Goal: Participate in discussion: Engage in conversation with other users on a specific topic

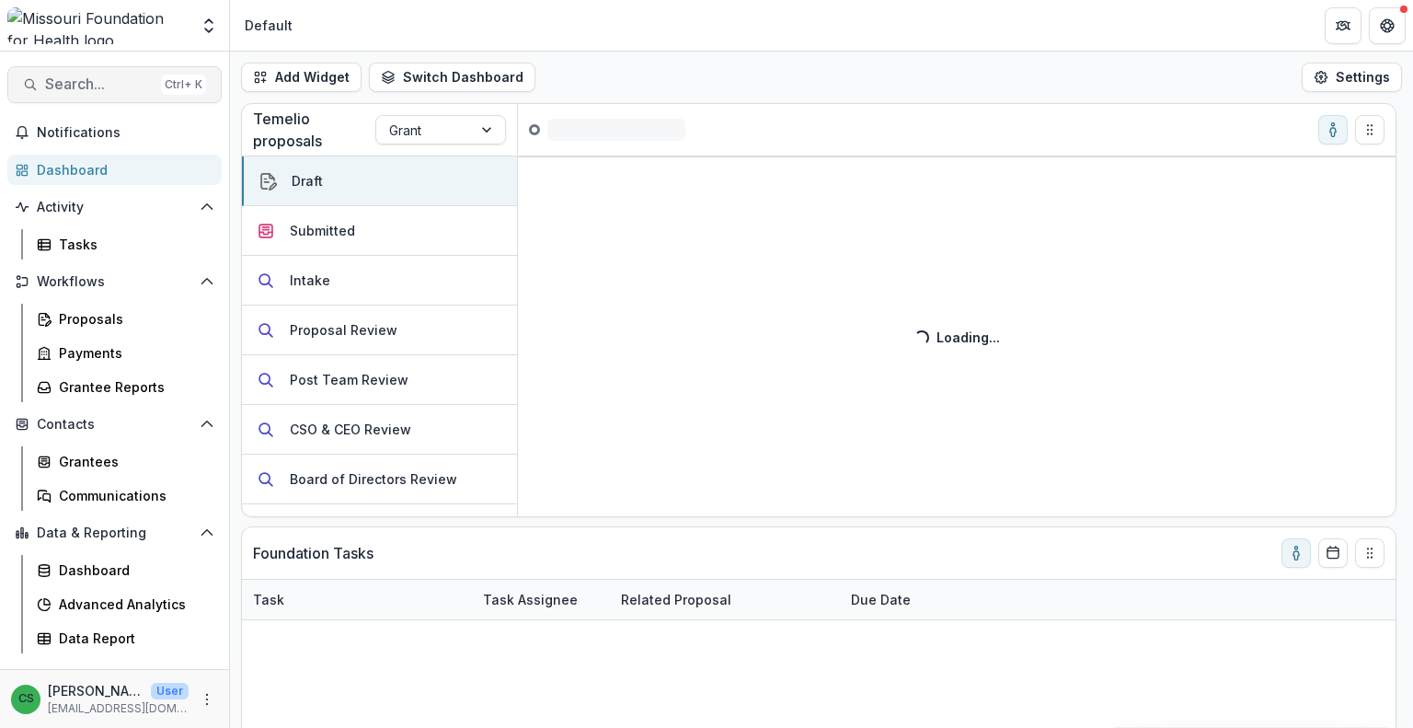
click at [104, 84] on span "Search..." at bounding box center [99, 83] width 109 height 17
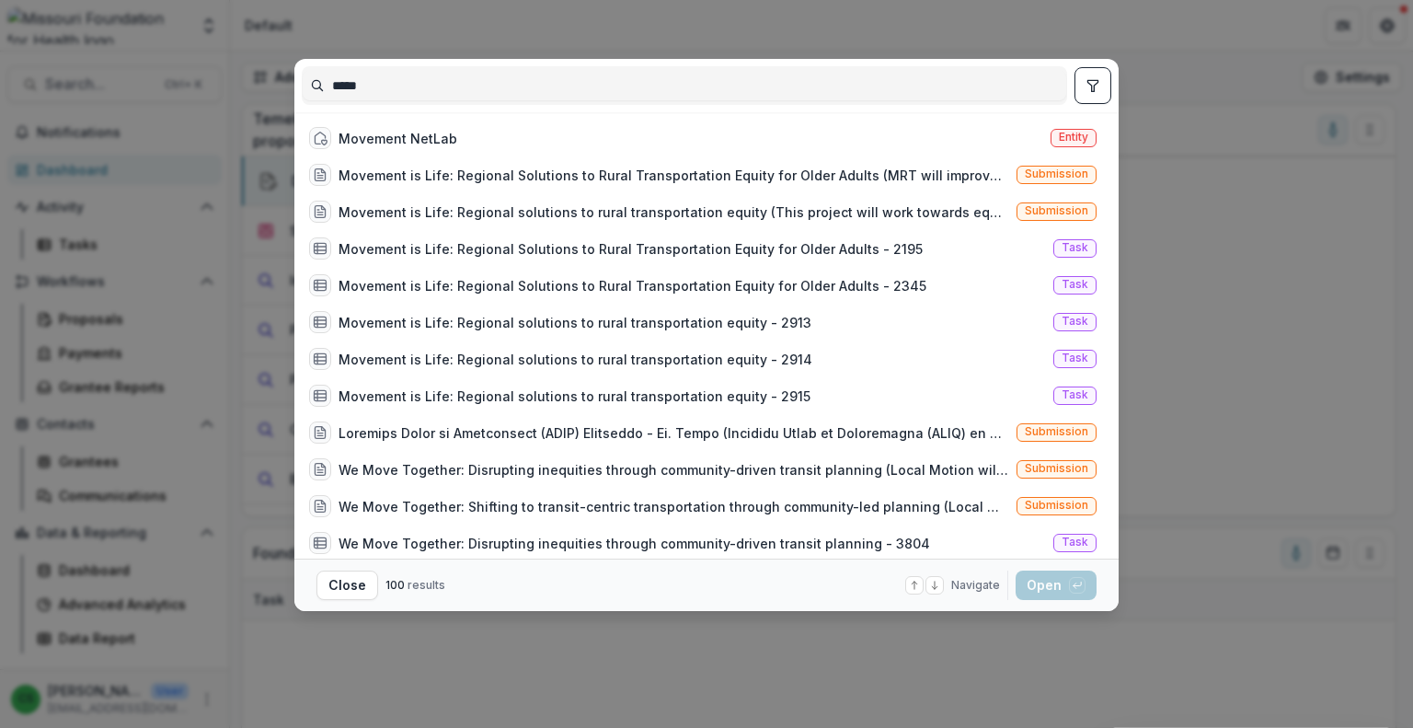
type input "****"
click at [1090, 87] on icon "toggle filters" at bounding box center [1093, 85] width 15 height 15
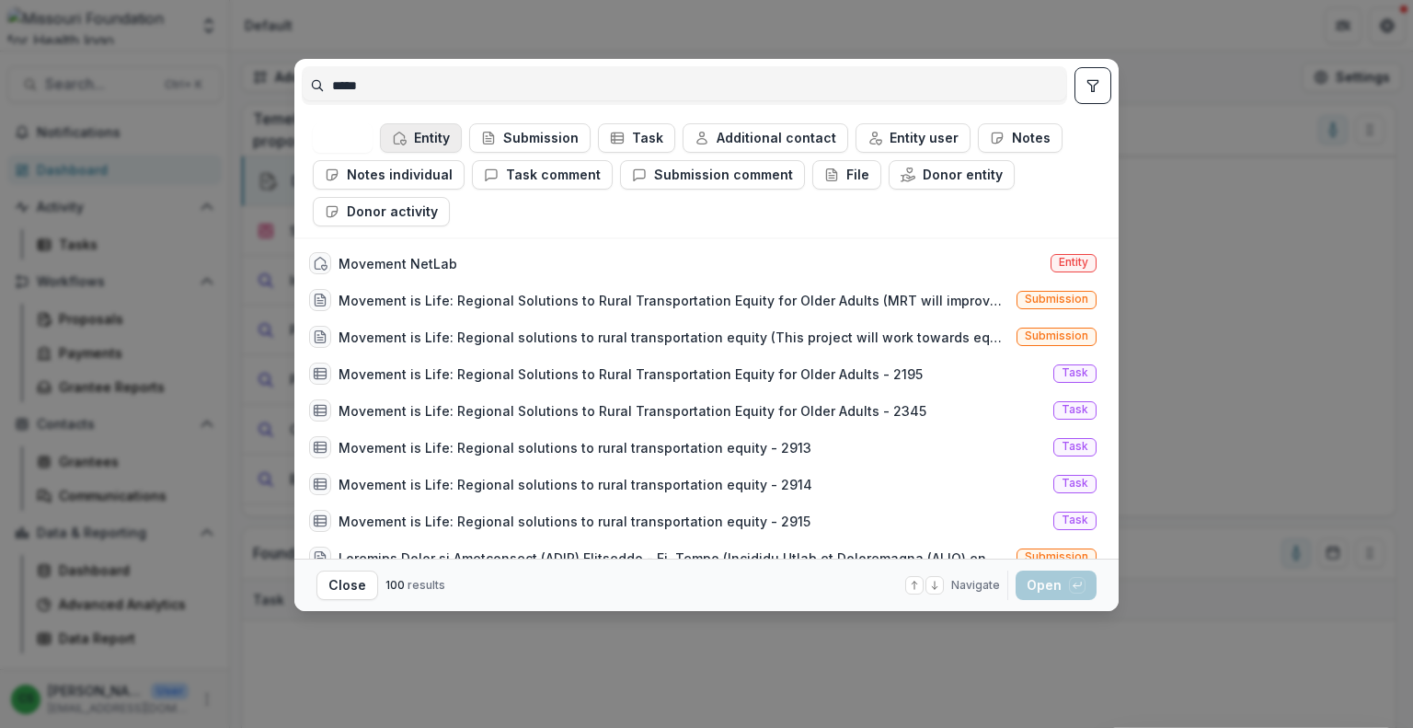
click at [442, 135] on button "Entity" at bounding box center [421, 137] width 82 height 29
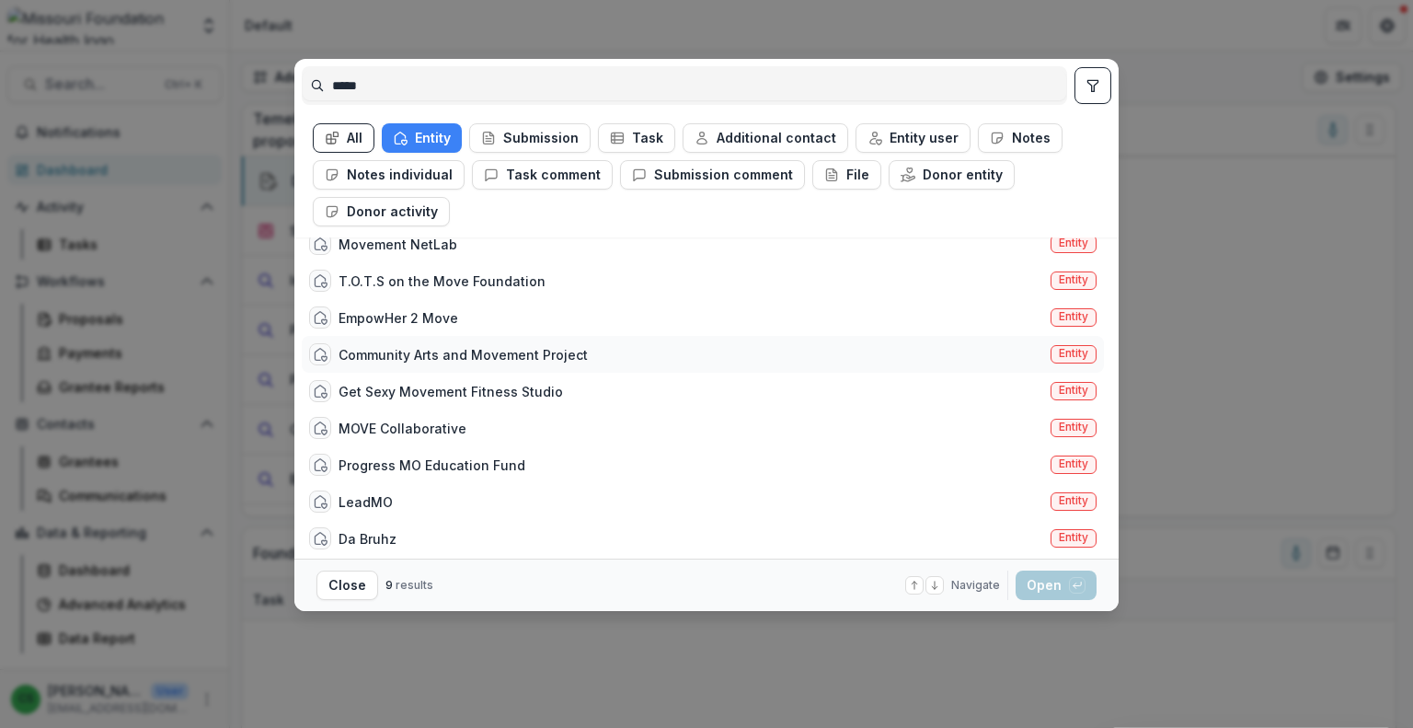
scroll to position [24, 0]
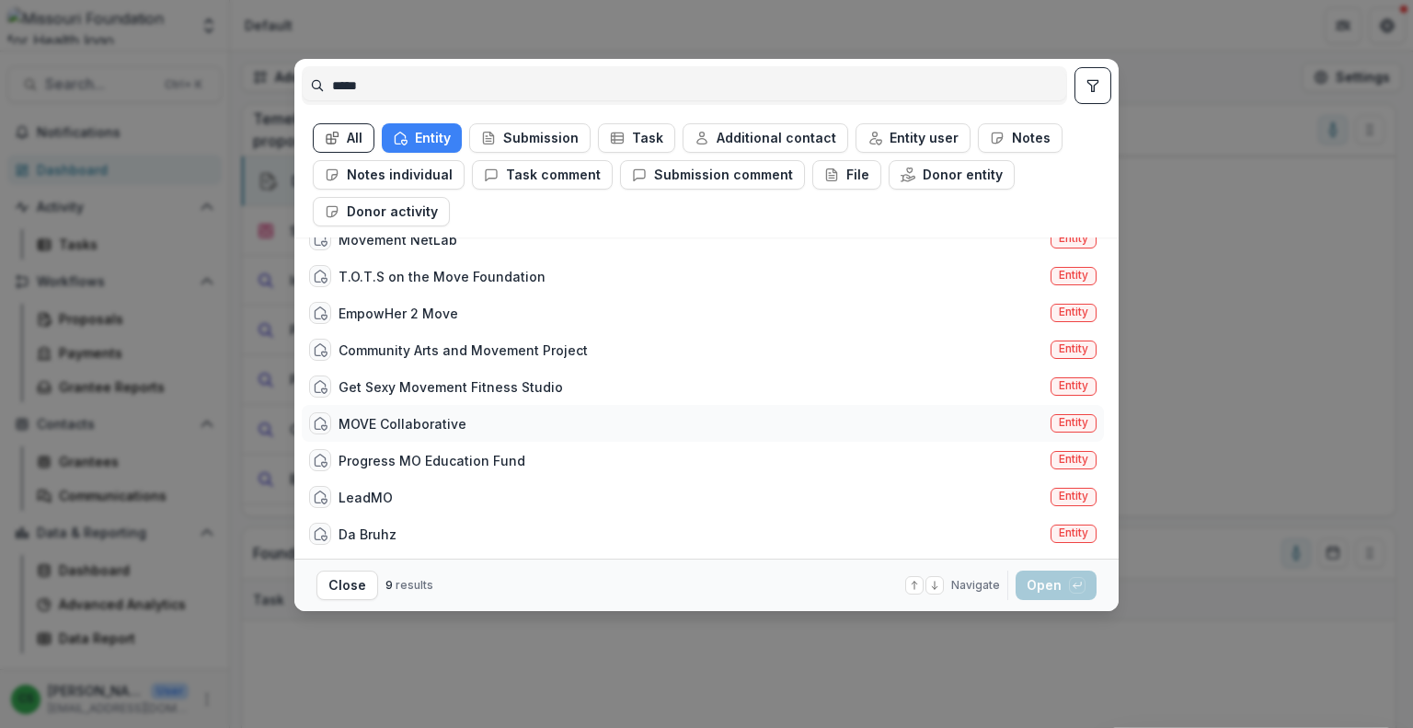
click at [494, 419] on div "MOVE Collaborative Entity" at bounding box center [703, 423] width 802 height 37
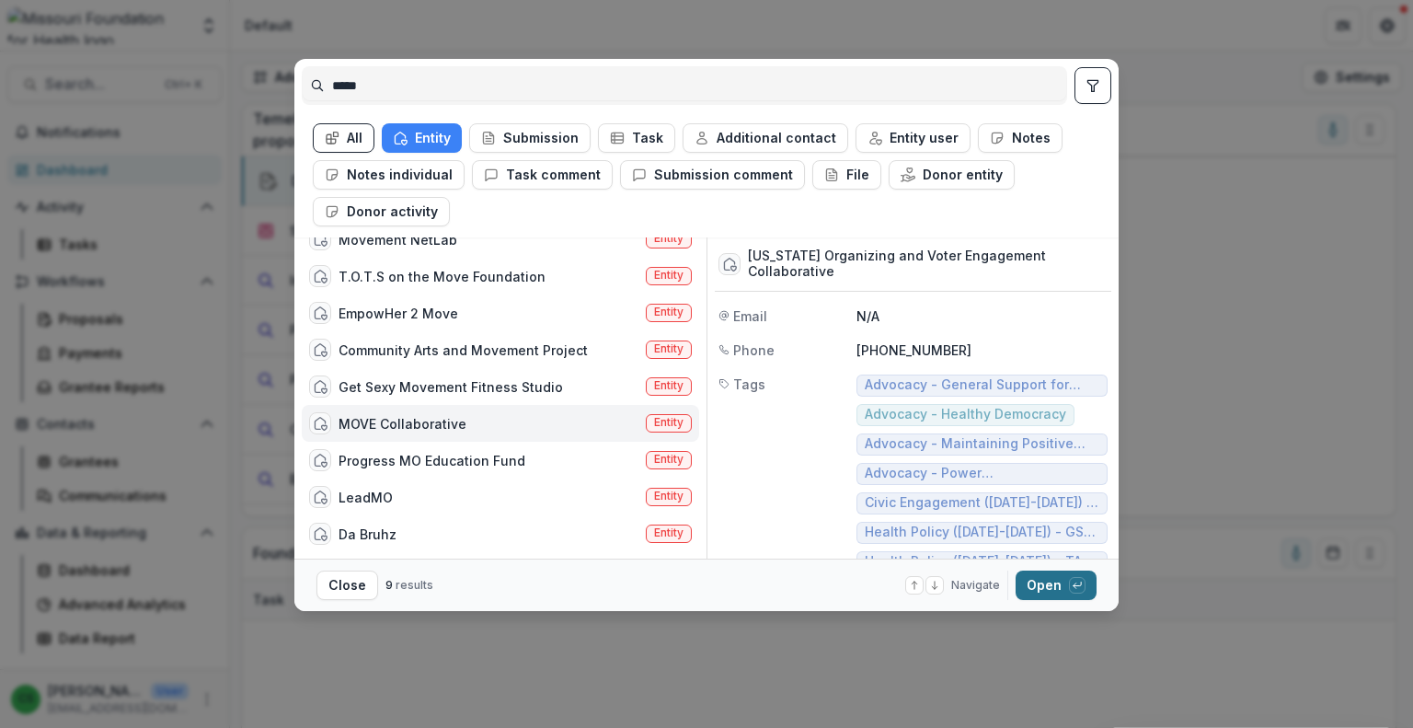
click at [1077, 580] on icon "button" at bounding box center [1077, 585] width 11 height 11
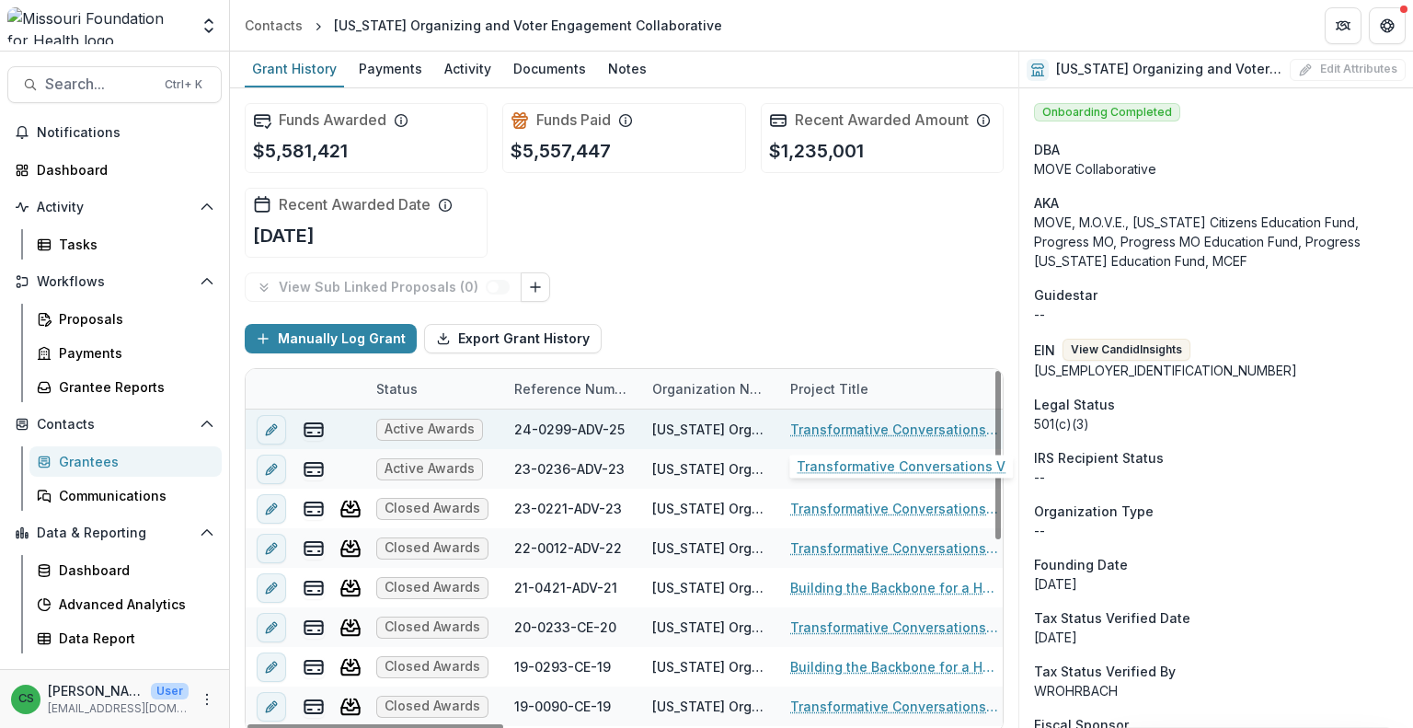
click at [861, 425] on link "Transformative Conversations V" at bounding box center [894, 429] width 208 height 19
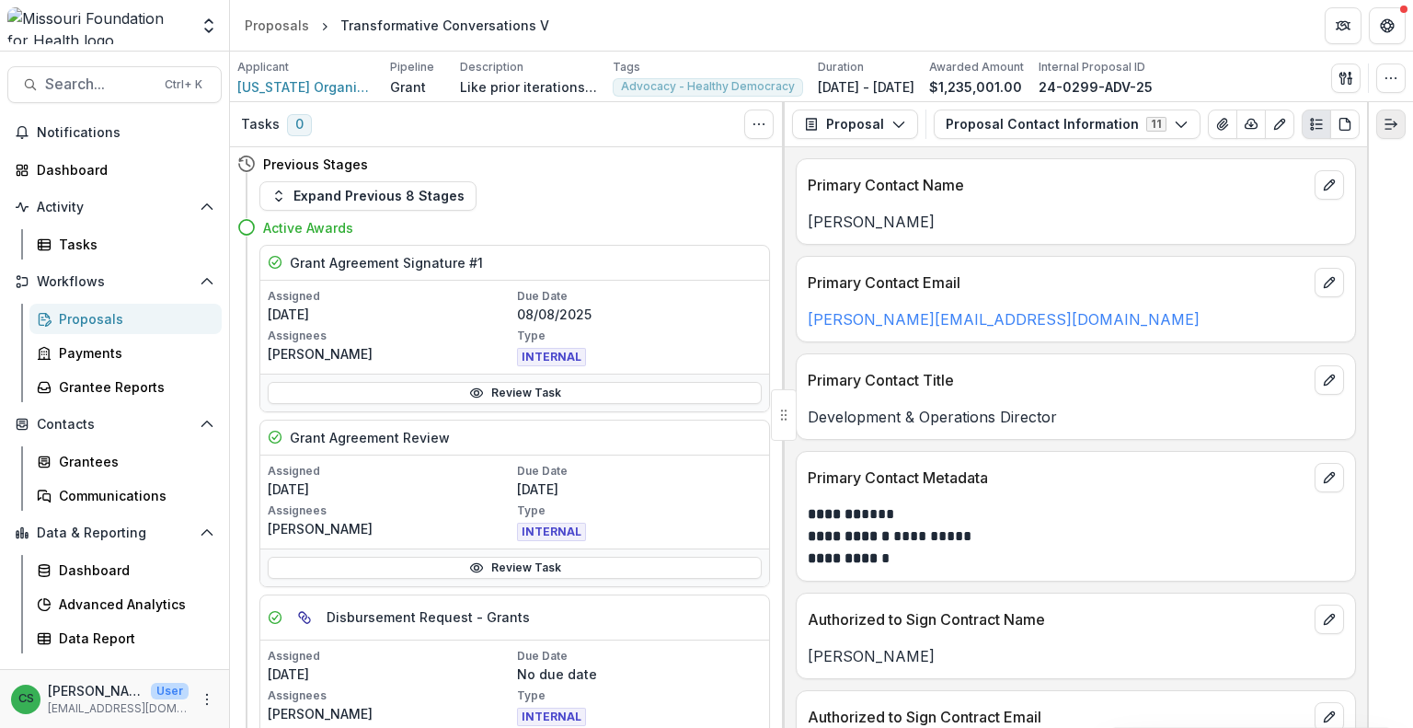
click at [1386, 122] on icon "Expand right" at bounding box center [1391, 124] width 15 height 15
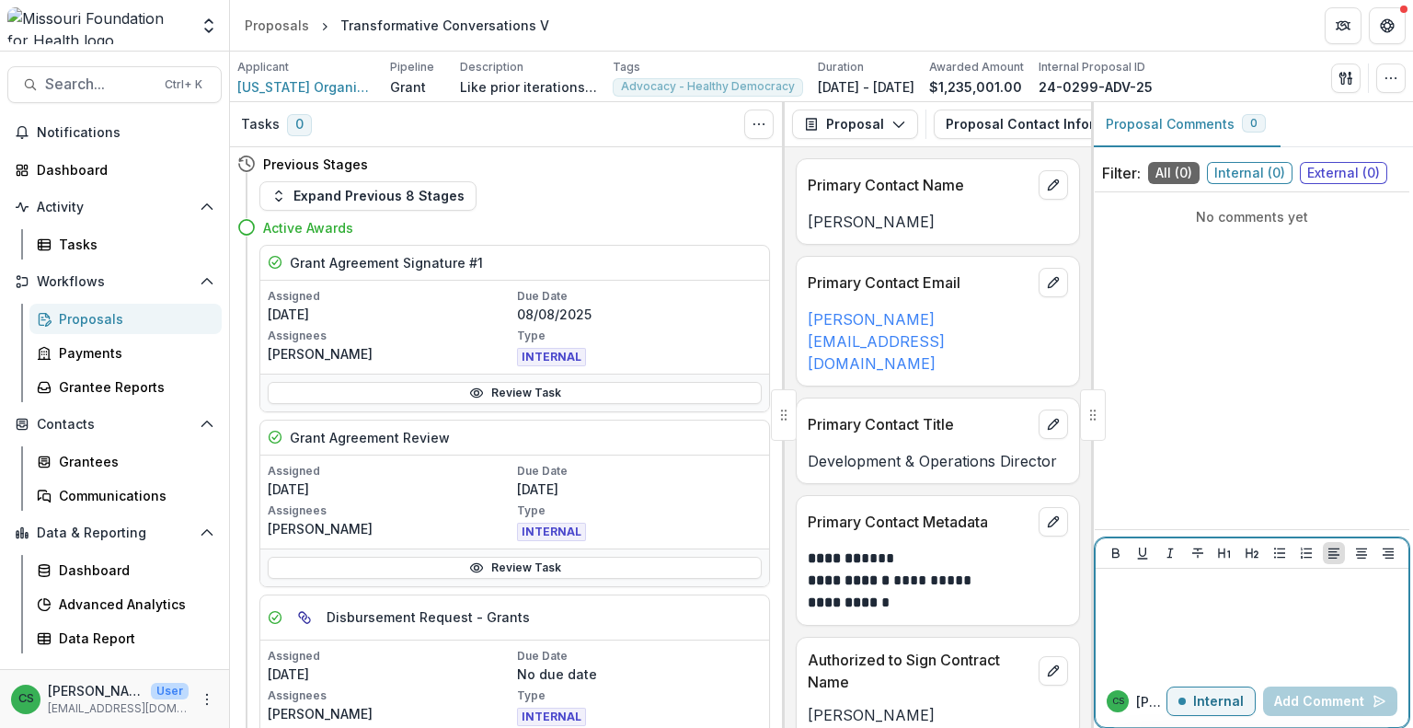
click at [1231, 613] on div at bounding box center [1252, 622] width 298 height 92
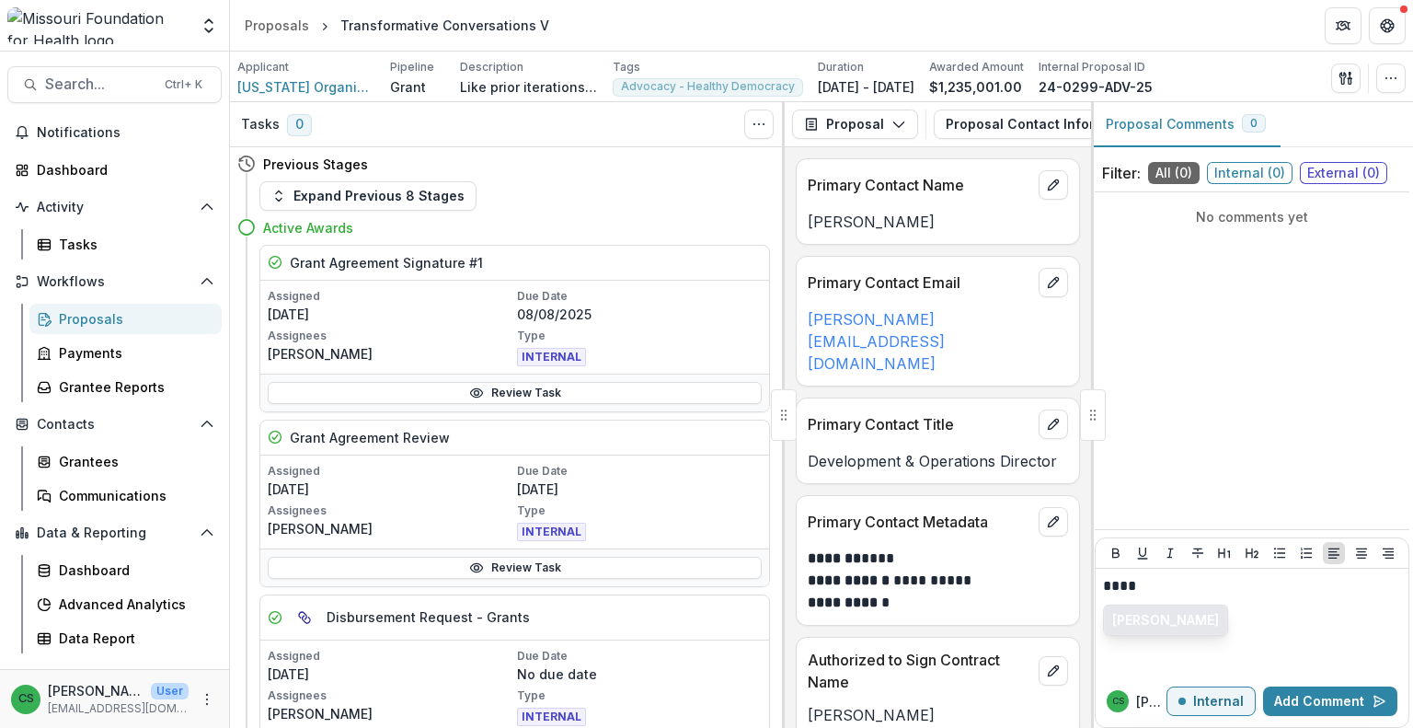
click at [1132, 622] on button "[PERSON_NAME]" at bounding box center [1165, 619] width 123 height 29
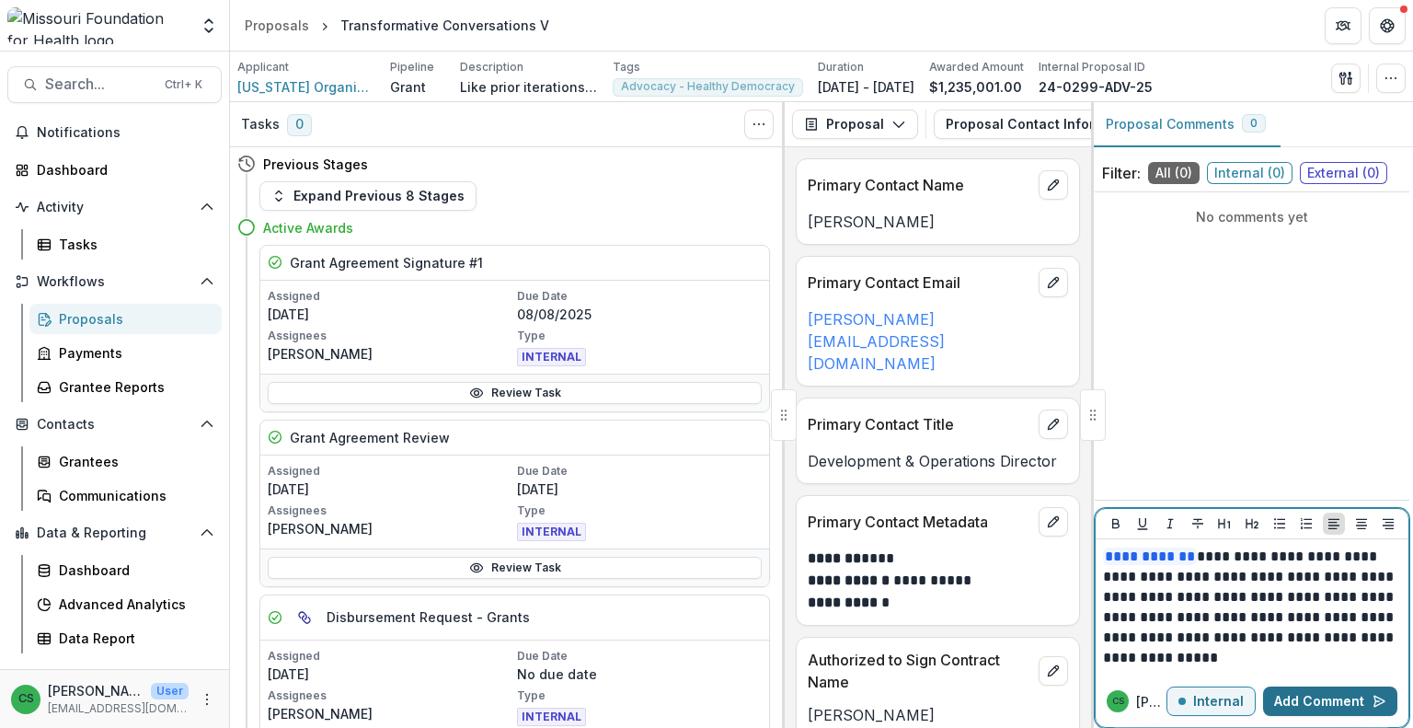
click at [1340, 688] on button "Add Comment" at bounding box center [1330, 700] width 134 height 29
